Goal: Use online tool/utility: Use online tool/utility

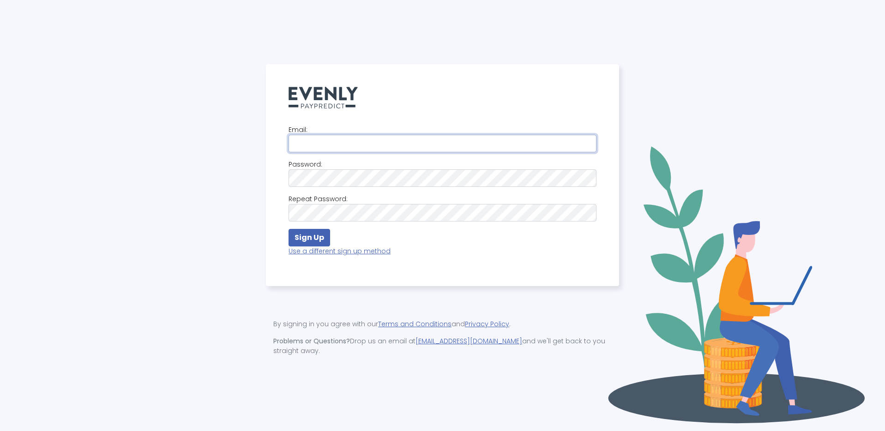
click at [323, 135] on input "email" at bounding box center [442, 144] width 308 height 18
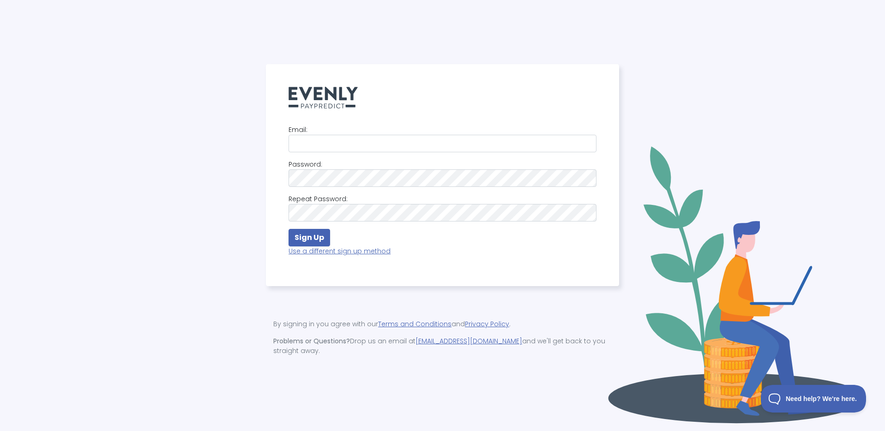
click at [342, 260] on div "Email: Password: Repeat Password: Sign Up Use a different sign up method" at bounding box center [442, 193] width 308 height 140
click at [345, 252] on p "Use a different sign up method" at bounding box center [442, 251] width 308 height 10
select select
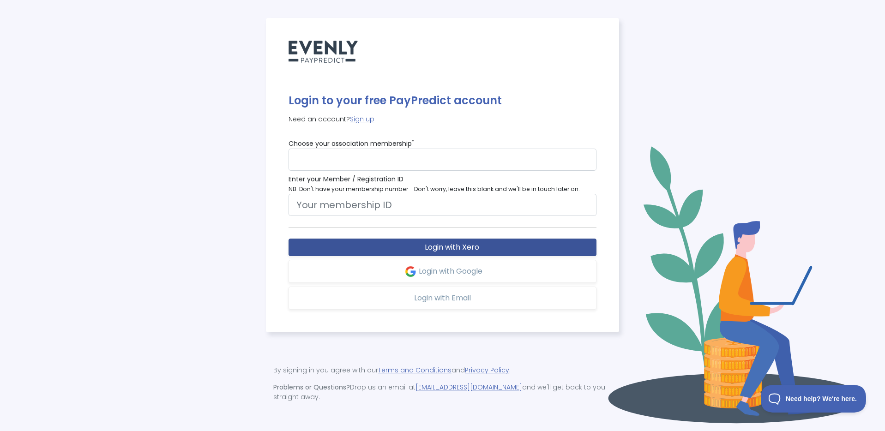
click at [449, 248] on span "Login with Xero" at bounding box center [452, 247] width 54 height 11
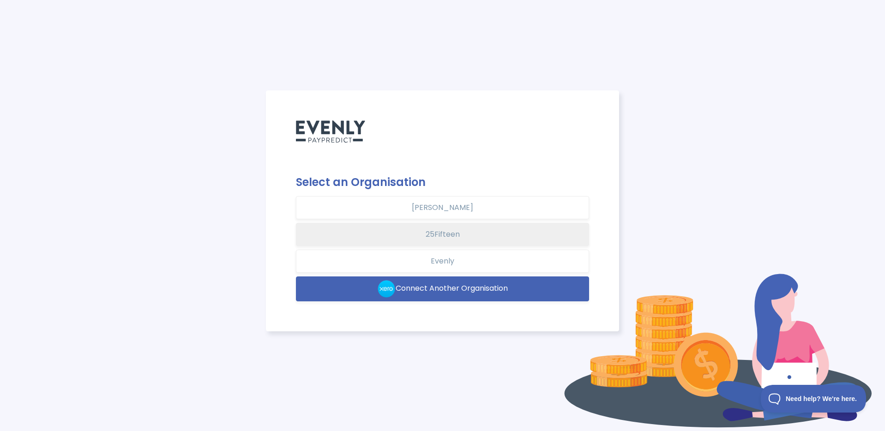
click at [472, 237] on button "25Fifteen" at bounding box center [442, 234] width 293 height 23
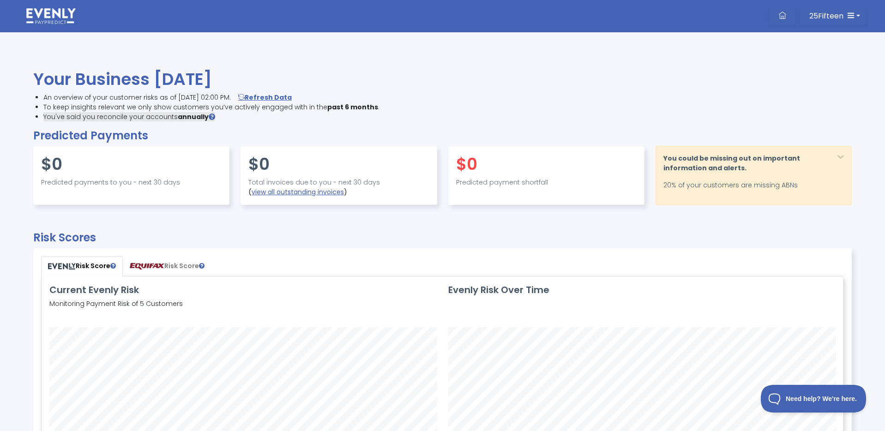
scroll to position [217, 801]
click at [846, 19] on button "25Fifteen" at bounding box center [832, 16] width 66 height 18
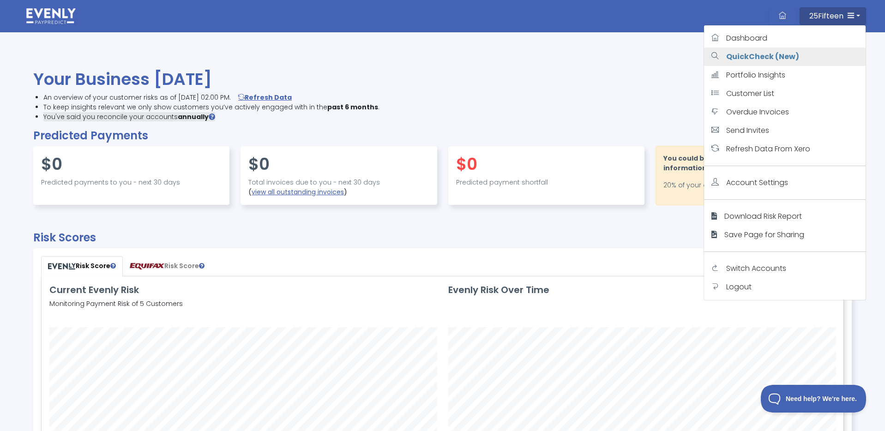
click at [786, 62] on link "QuickCheck (New)" at bounding box center [785, 57] width 162 height 18
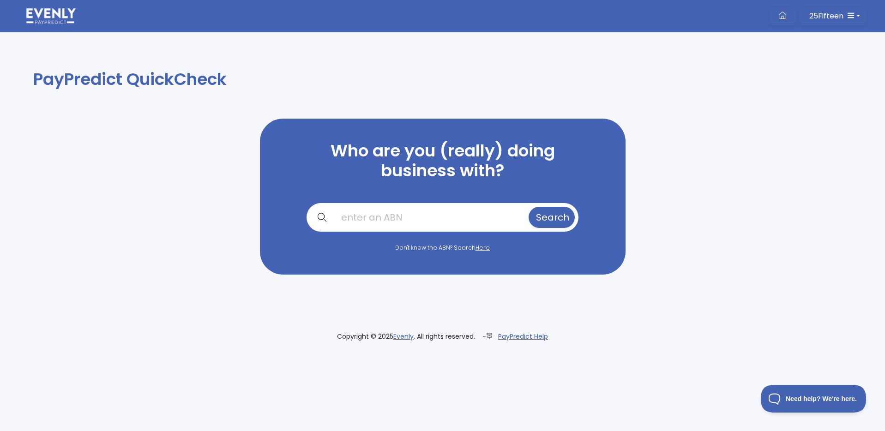
click at [433, 211] on input "text" at bounding box center [430, 217] width 193 height 21
paste input "20131033906"
type input "20131033906"
click at [536, 221] on span "Search" at bounding box center [552, 217] width 33 height 13
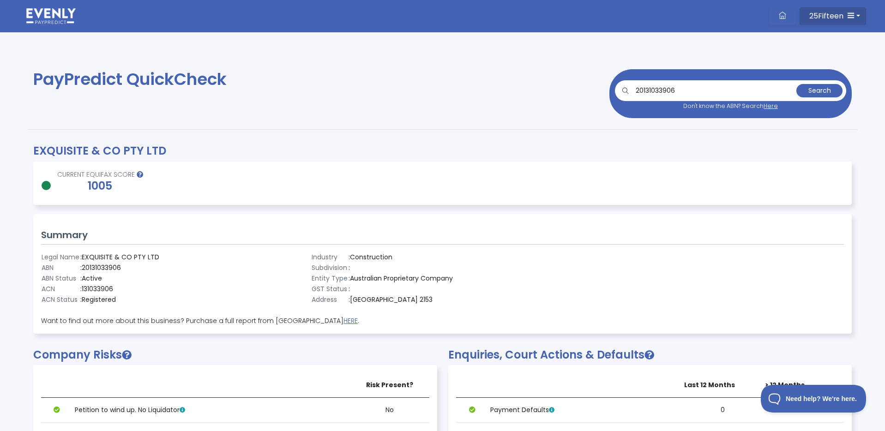
click at [848, 13] on icon "button" at bounding box center [850, 15] width 7 height 7
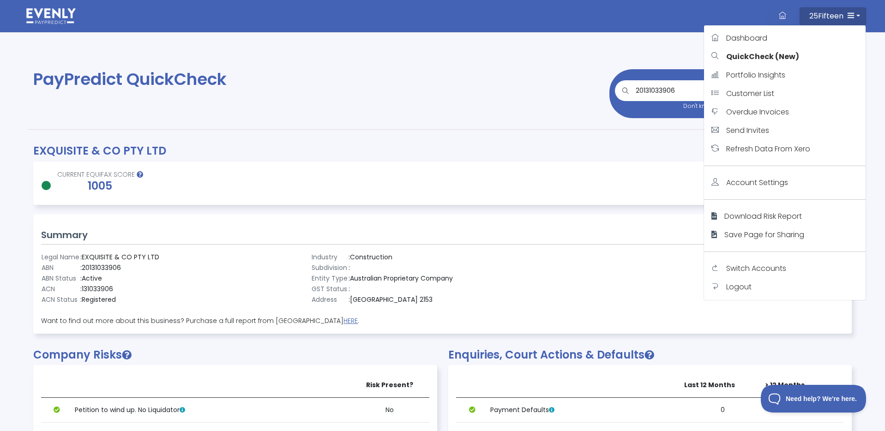
click at [850, 13] on icon "button" at bounding box center [850, 15] width 7 height 7
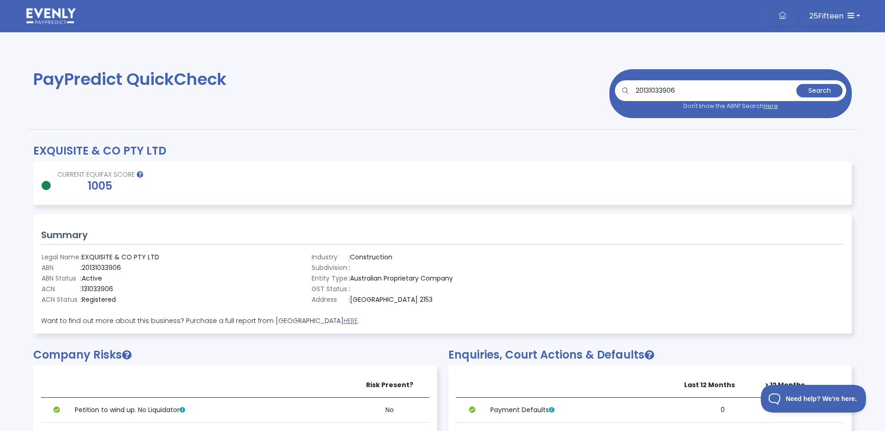
click at [214, 122] on div "PayPredict QuickCheck" at bounding box center [235, 99] width 415 height 60
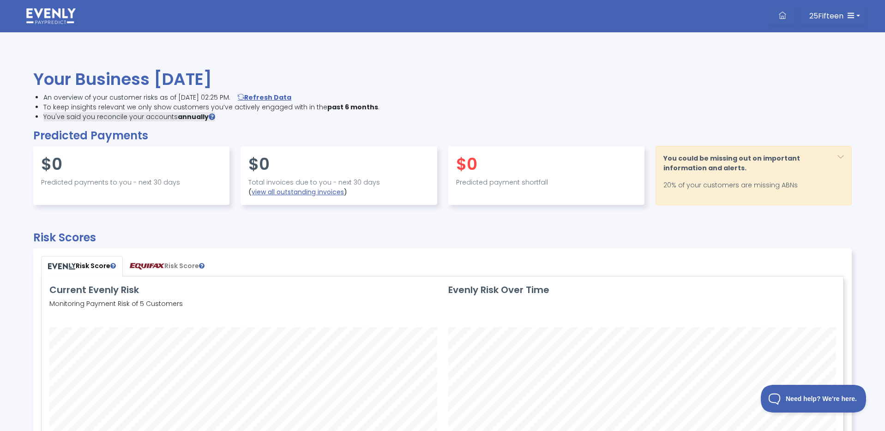
scroll to position [217, 801]
